Goal: Task Accomplishment & Management: Complete application form

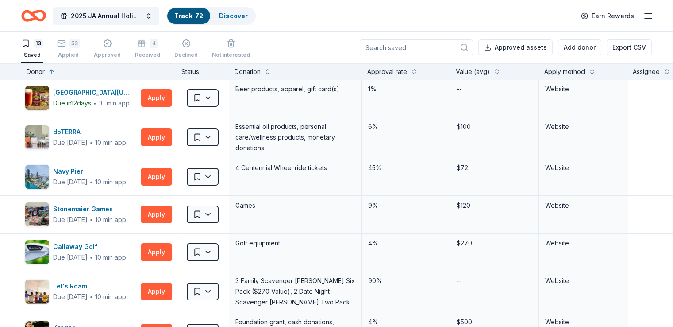
click at [141, 243] on button "Apply" at bounding box center [156, 252] width 31 height 18
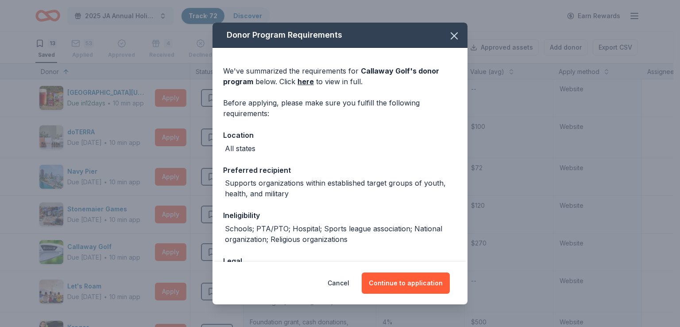
click at [95, 84] on div "Donor Program Requirements We've summarized the requirements for Callaway Golf …" at bounding box center [340, 163] width 680 height 327
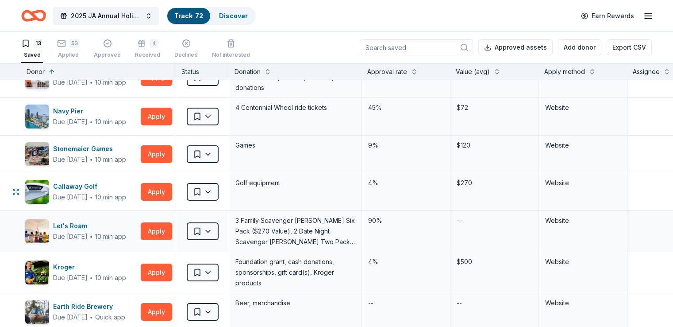
scroll to position [89, 0]
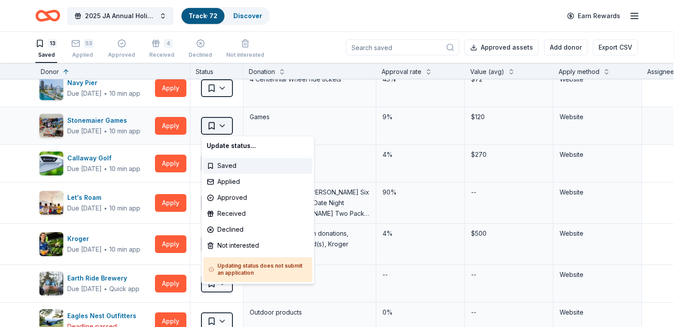
click at [217, 129] on html "2025 JA Annual Holiday Auction Track · 72 Discover Earn Rewards 13 Saved 53 App…" at bounding box center [340, 163] width 680 height 327
click at [219, 124] on html "2025 JA Annual Holiday Auction Track · 72 Discover Earn Rewards 13 Saved 53 App…" at bounding box center [340, 163] width 680 height 327
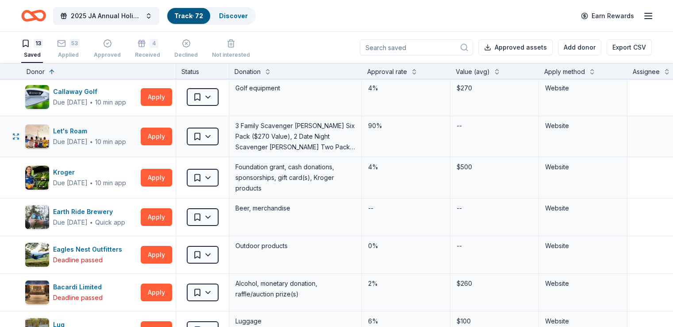
scroll to position [221, 0]
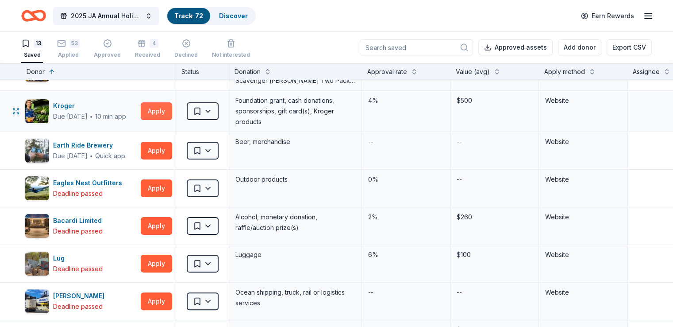
click at [170, 108] on button "Apply" at bounding box center [156, 111] width 31 height 18
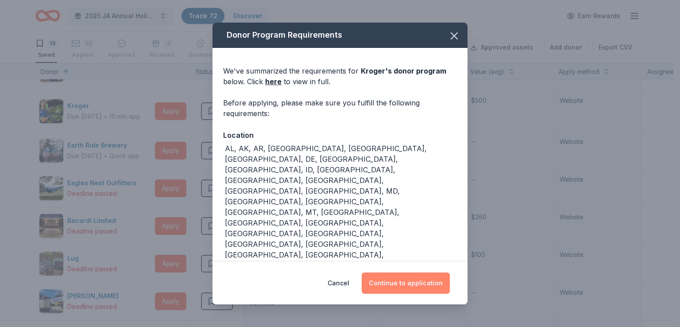
click at [396, 278] on button "Continue to application" at bounding box center [406, 282] width 88 height 21
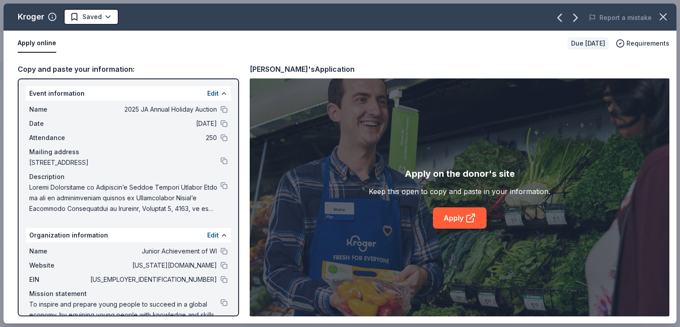
click at [472, 229] on div "Apply on the donor's site Keep this open to copy and paste in your information.…" at bounding box center [460, 197] width 420 height 238
click at [473, 229] on div "Apply on the donor's site Keep this open to copy and paste in your information.…" at bounding box center [460, 197] width 420 height 238
click at [472, 221] on icon at bounding box center [470, 218] width 7 height 7
click at [460, 217] on link "Apply" at bounding box center [460, 217] width 54 height 21
click at [0, 57] on div "Kroger Saved Report a mistake Apply online Due [DATE] Requirements Copy and pas…" at bounding box center [340, 163] width 680 height 327
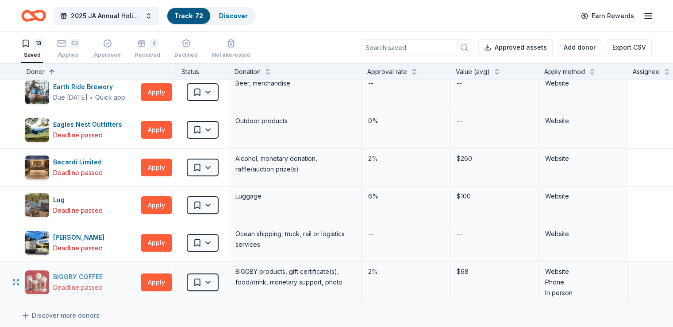
scroll to position [310, 0]
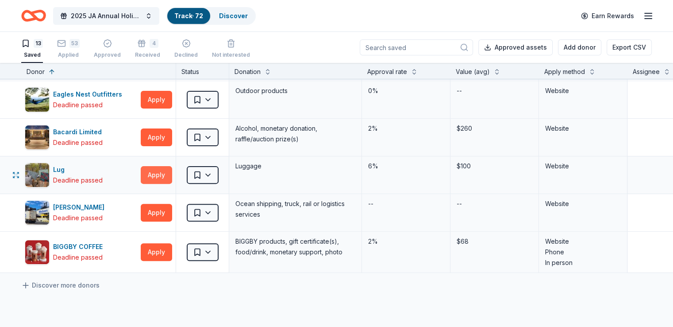
click at [170, 176] on button "Apply" at bounding box center [156, 175] width 31 height 18
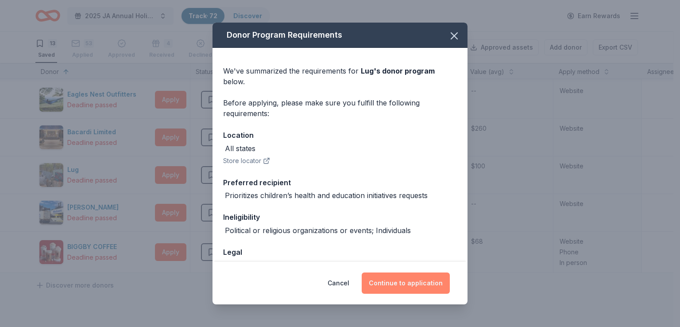
click at [400, 283] on button "Continue to application" at bounding box center [406, 282] width 88 height 21
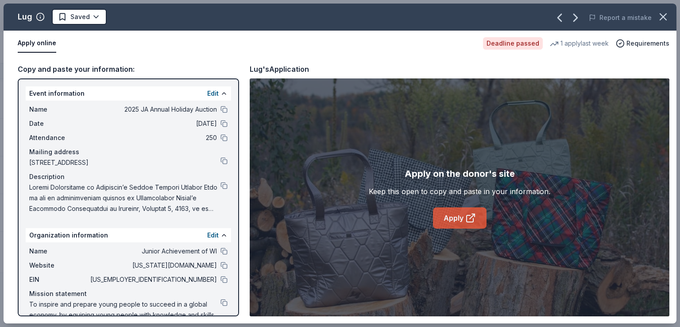
drag, startPoint x: 429, startPoint y: 206, endPoint x: 445, endPoint y: 211, distance: 17.6
click at [445, 211] on div "Apply on the donor's site Keep this open to copy and paste in your information.…" at bounding box center [460, 197] width 182 height 62
click at [445, 211] on link "Apply" at bounding box center [460, 217] width 54 height 21
click at [215, 65] on div "Copy and paste your information:" at bounding box center [128, 69] width 221 height 12
click at [0, 22] on div "Lug Saved Report a mistake Apply online Deadline passed 1 apply last week Requi…" at bounding box center [340, 163] width 680 height 327
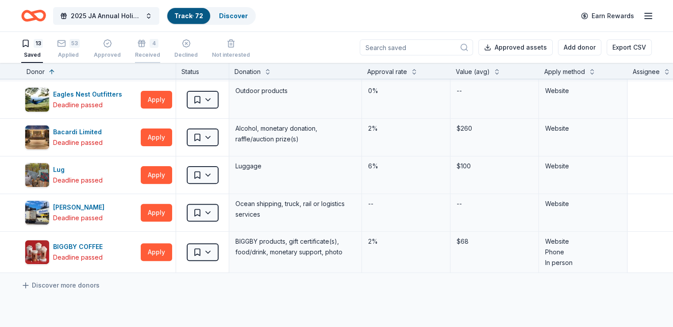
click at [160, 57] on div "Received" at bounding box center [147, 54] width 25 height 7
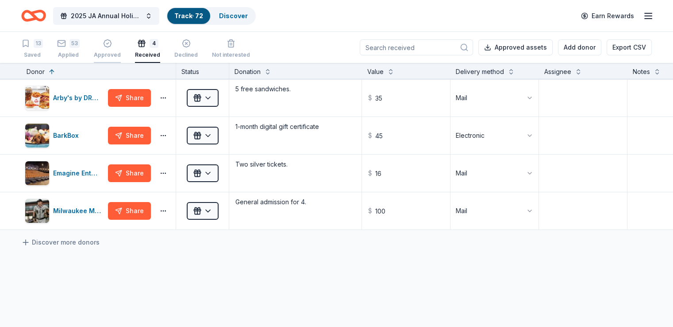
click at [73, 51] on div "Applied" at bounding box center [68, 54] width 23 height 7
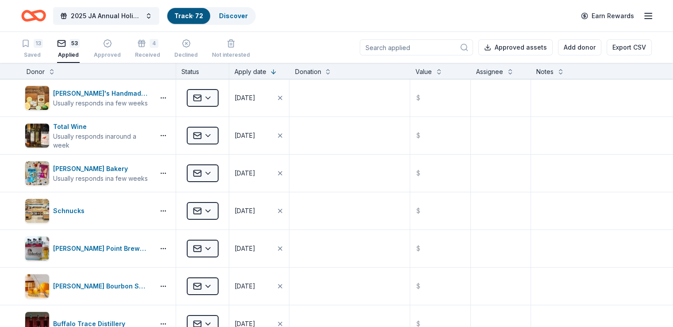
click at [395, 50] on input at bounding box center [416, 47] width 113 height 16
type input "[GEOGRAPHIC_DATA]"
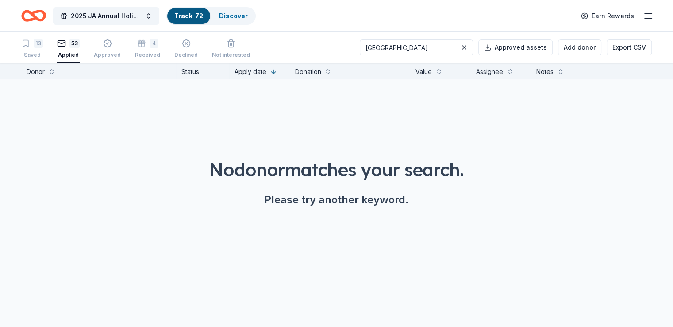
click at [429, 52] on input "[GEOGRAPHIC_DATA]" at bounding box center [416, 47] width 113 height 16
click at [155, 55] on div "Received" at bounding box center [147, 54] width 25 height 7
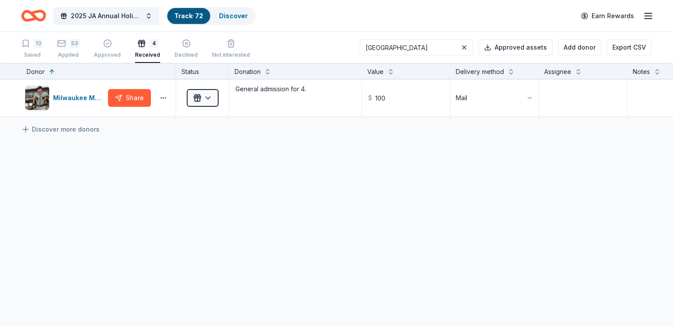
click at [95, 50] on div "13 Saved 53 Applied Approved 4 Received Declined Not interested" at bounding box center [135, 48] width 229 height 27
click at [74, 50] on div "53 Applied" at bounding box center [68, 48] width 23 height 19
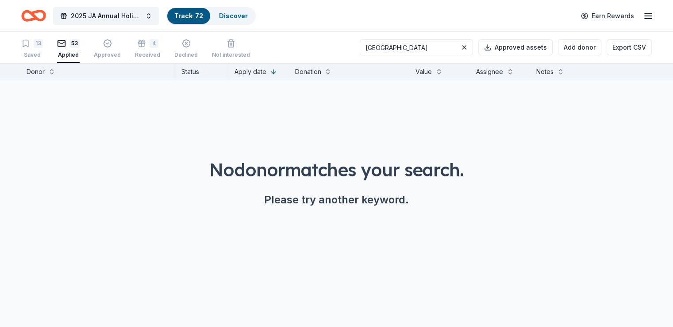
click at [432, 46] on input "[GEOGRAPHIC_DATA]" at bounding box center [416, 47] width 113 height 16
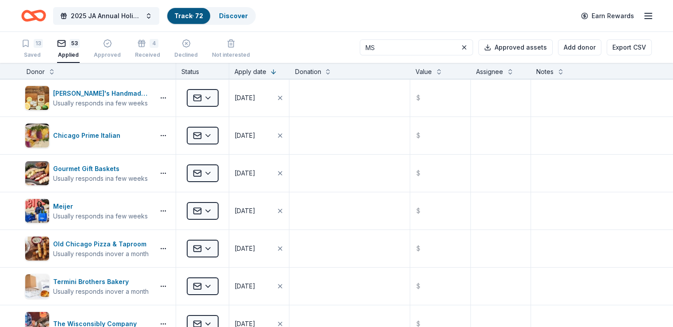
type input "MSO"
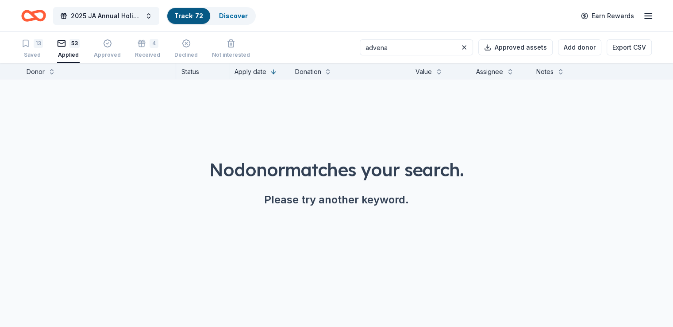
type input "adven"
